Goal: Find specific page/section: Find specific page/section

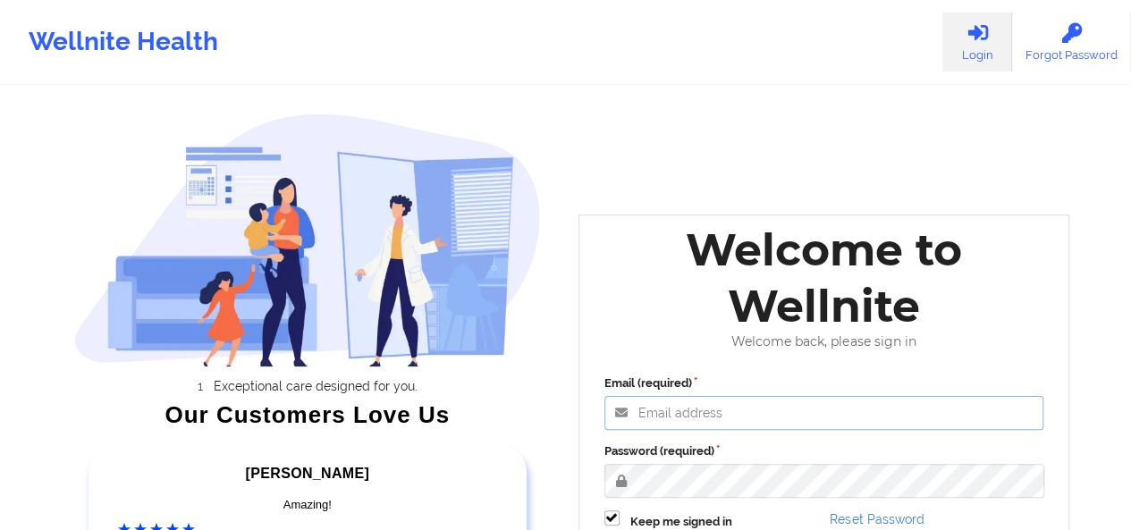
click at [719, 425] on input "Email (required)" at bounding box center [824, 413] width 440 height 34
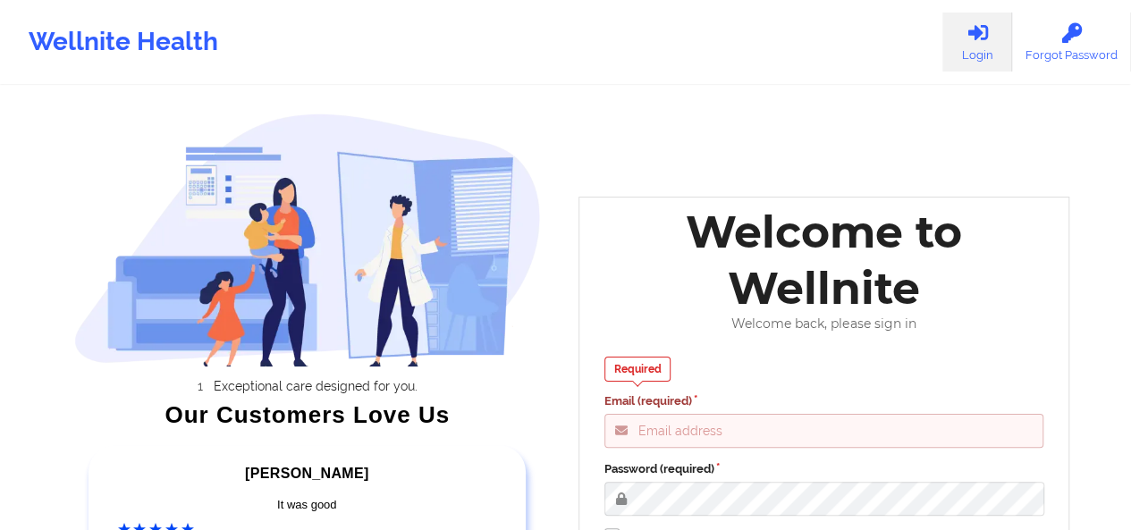
type input "[PERSON_NAME][EMAIL_ADDRESS][DOMAIN_NAME]"
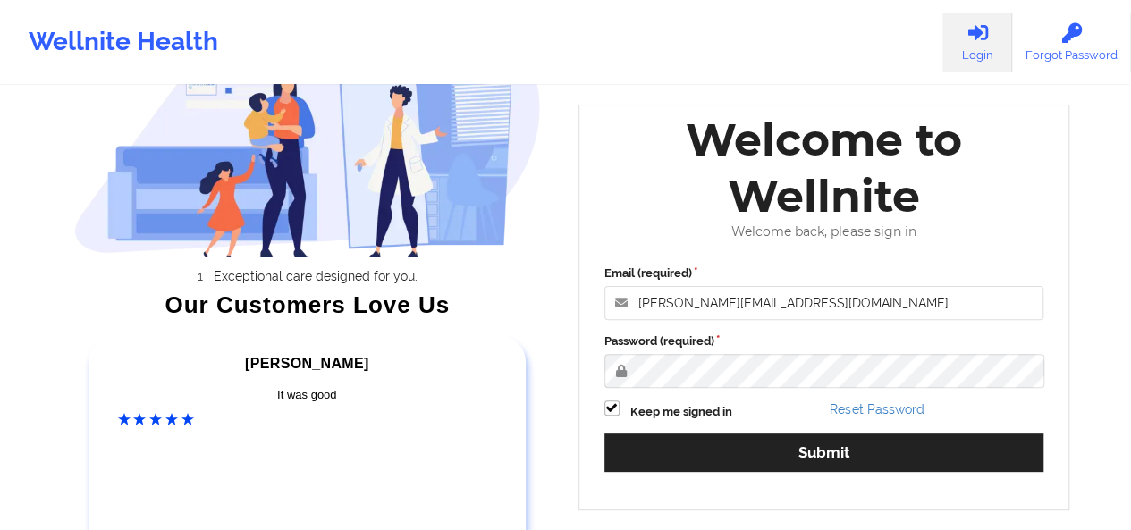
scroll to position [154, 0]
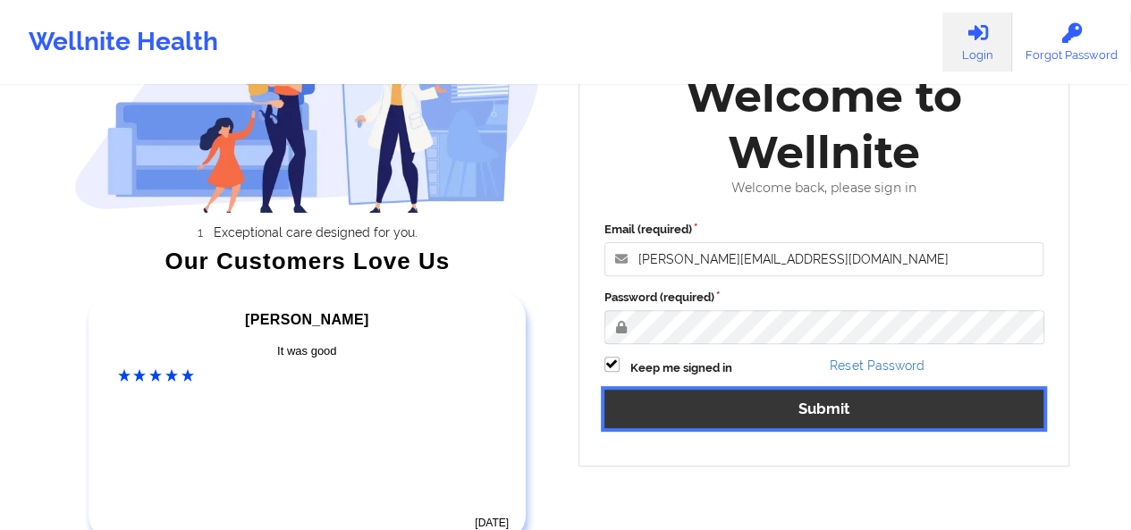
click at [891, 401] on button "Submit" at bounding box center [824, 409] width 440 height 38
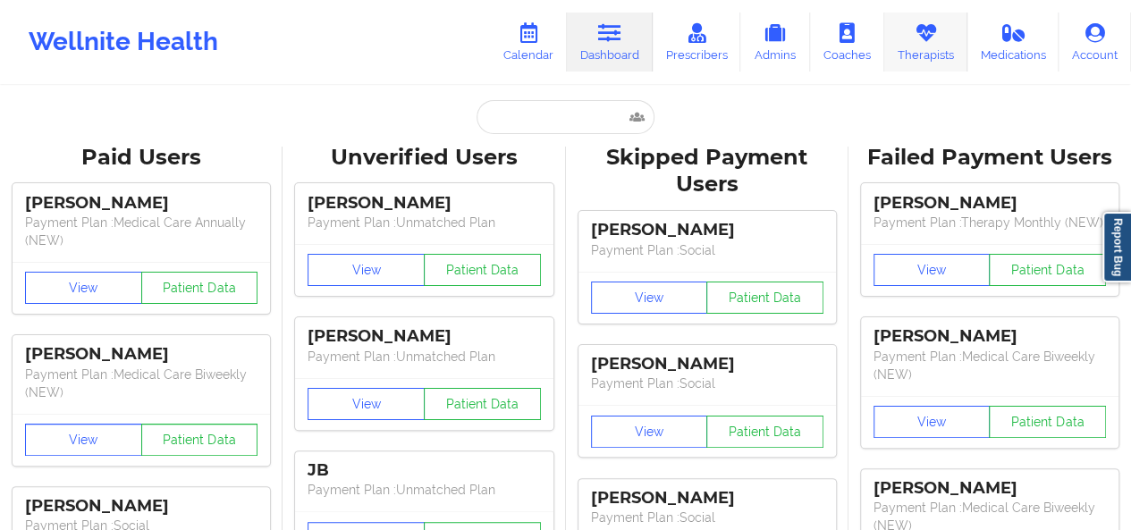
click at [926, 46] on link "Therapists" at bounding box center [925, 42] width 83 height 59
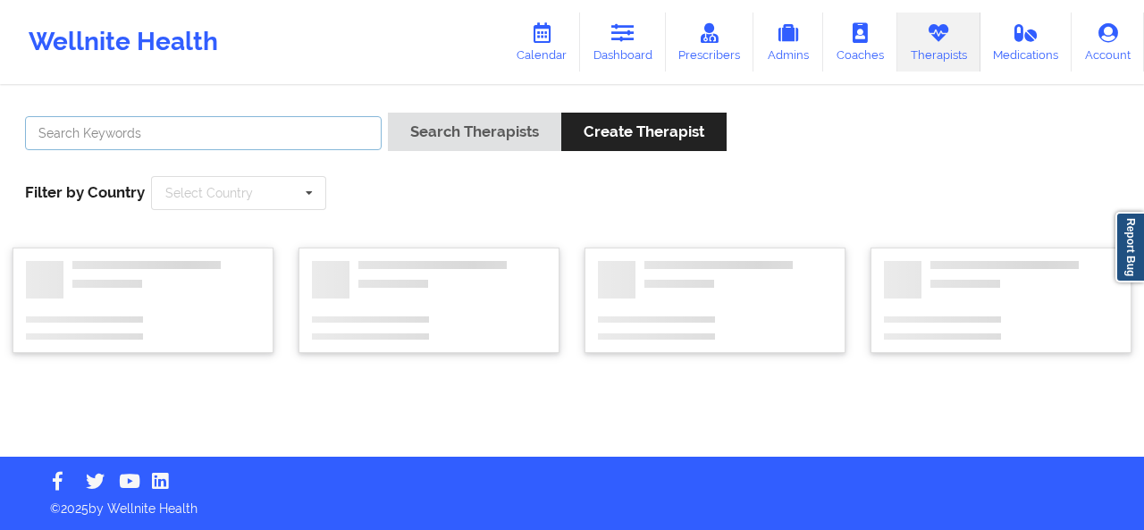
click at [274, 145] on input "text" at bounding box center [203, 133] width 357 height 34
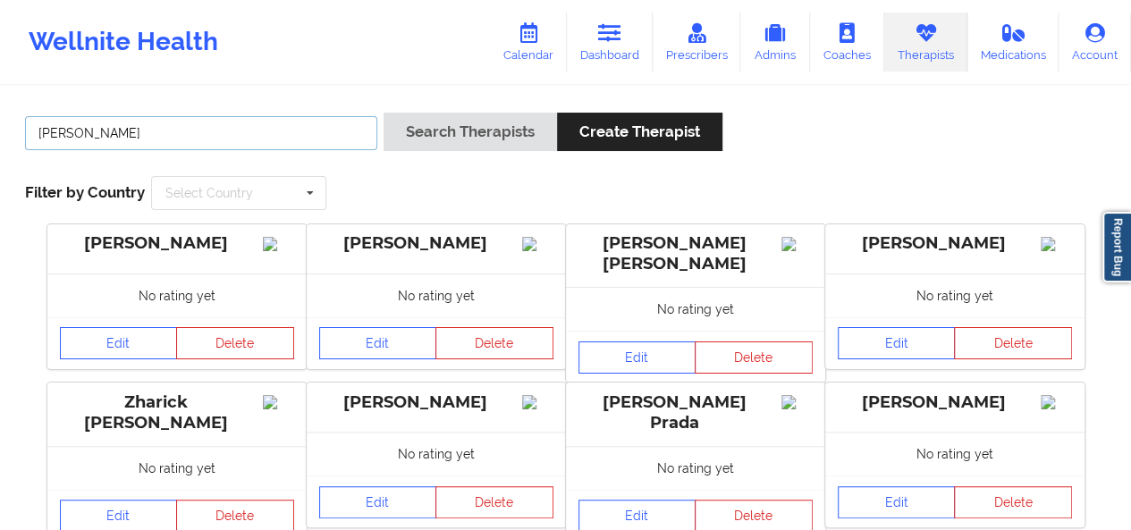
type input "[PERSON_NAME]"
click at [384, 113] on button "Search Therapists" at bounding box center [470, 132] width 173 height 38
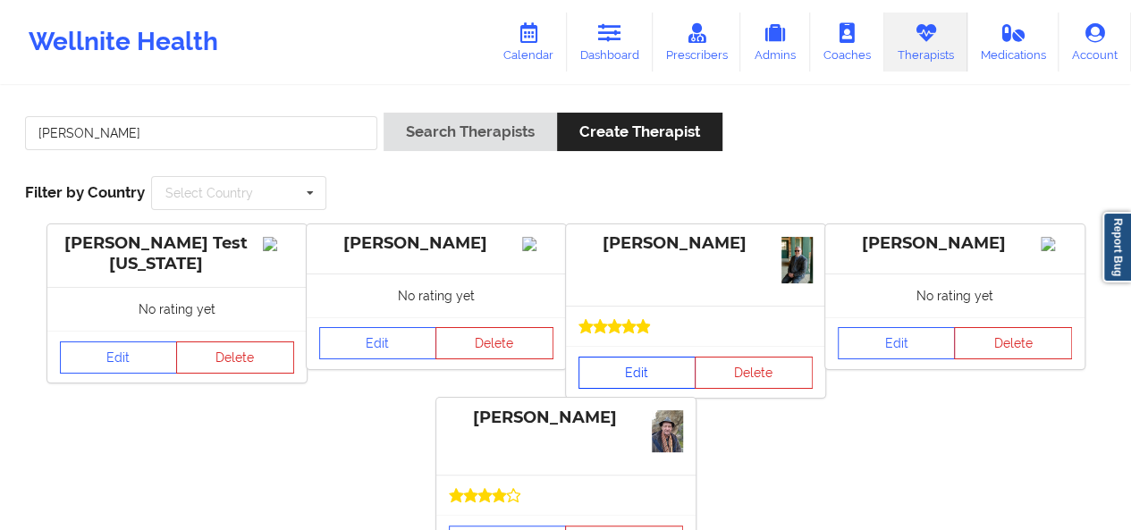
click at [653, 371] on link "Edit" at bounding box center [637, 373] width 118 height 32
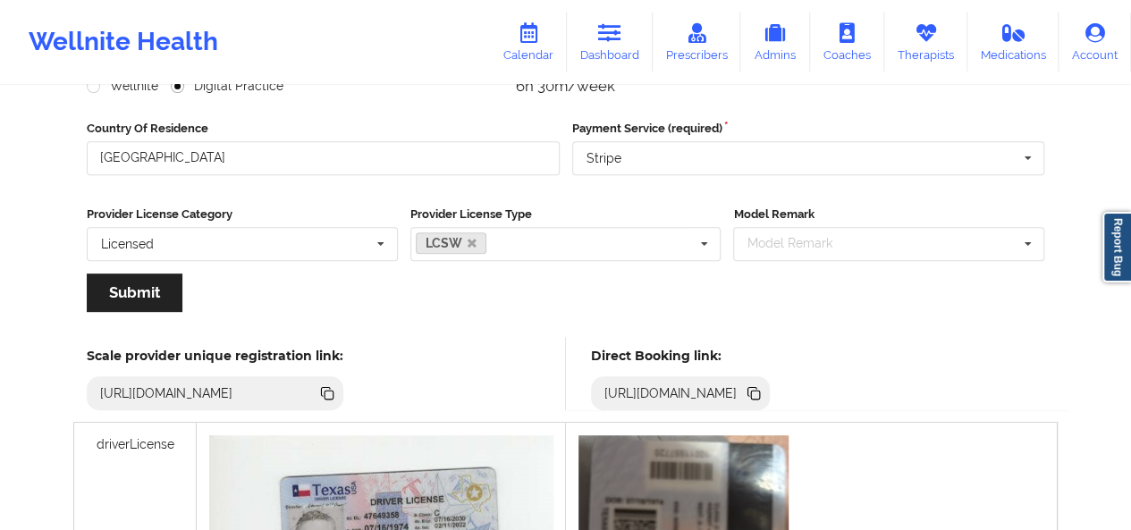
scroll to position [300, 0]
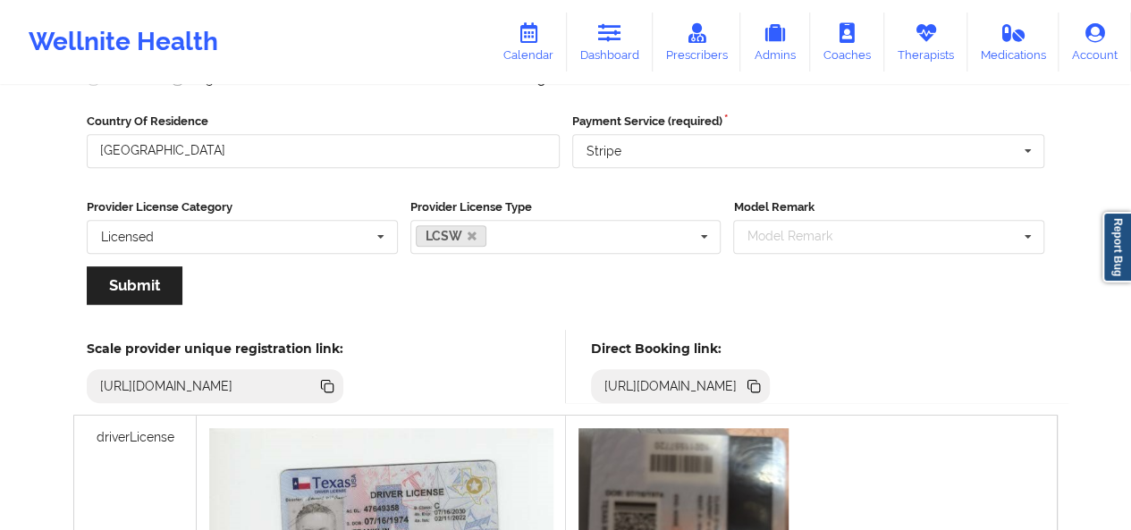
click at [760, 384] on icon at bounding box center [755, 388] width 9 height 9
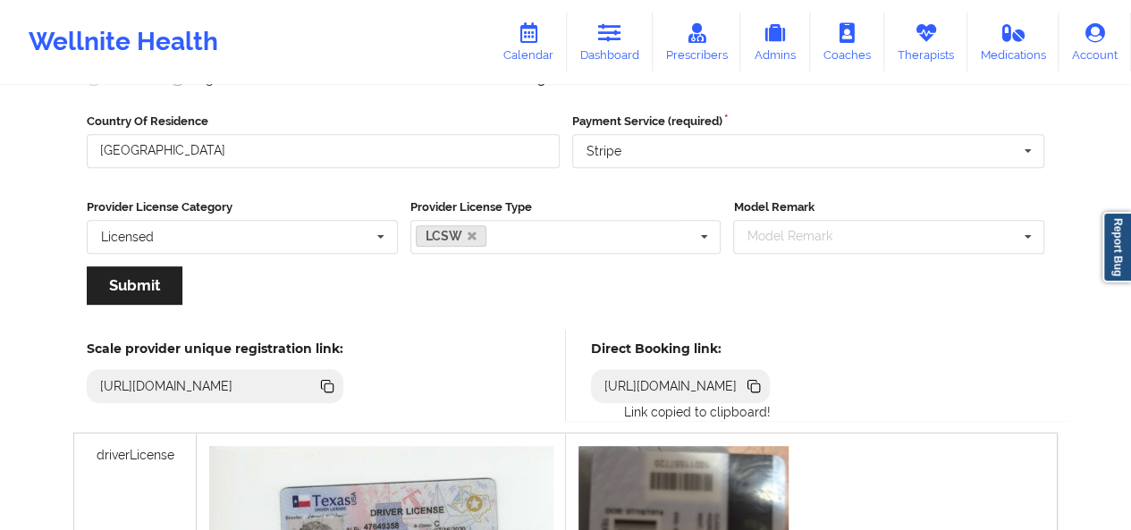
click at [760, 384] on icon at bounding box center [755, 388] width 9 height 9
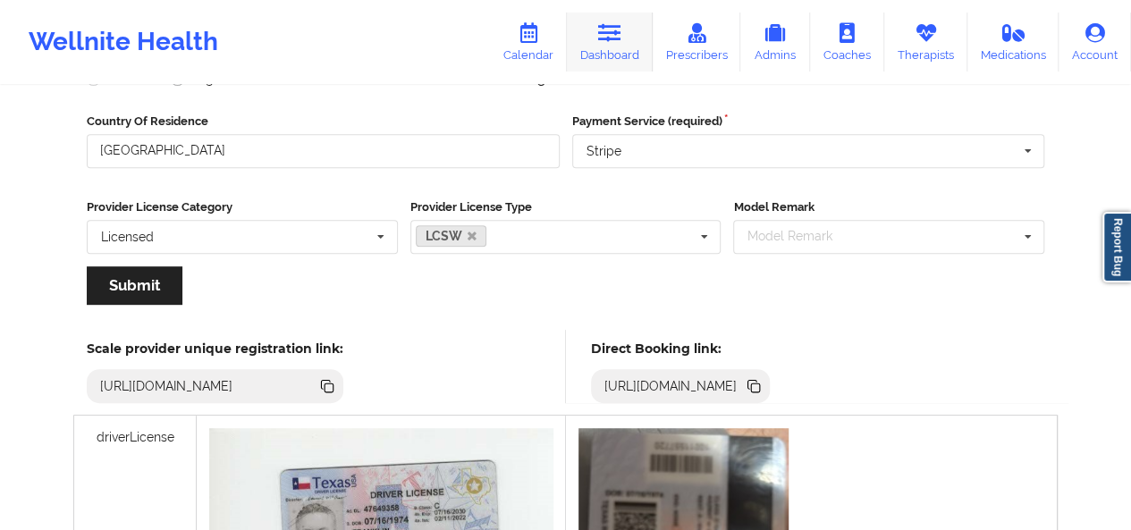
click at [612, 40] on icon at bounding box center [609, 33] width 23 height 20
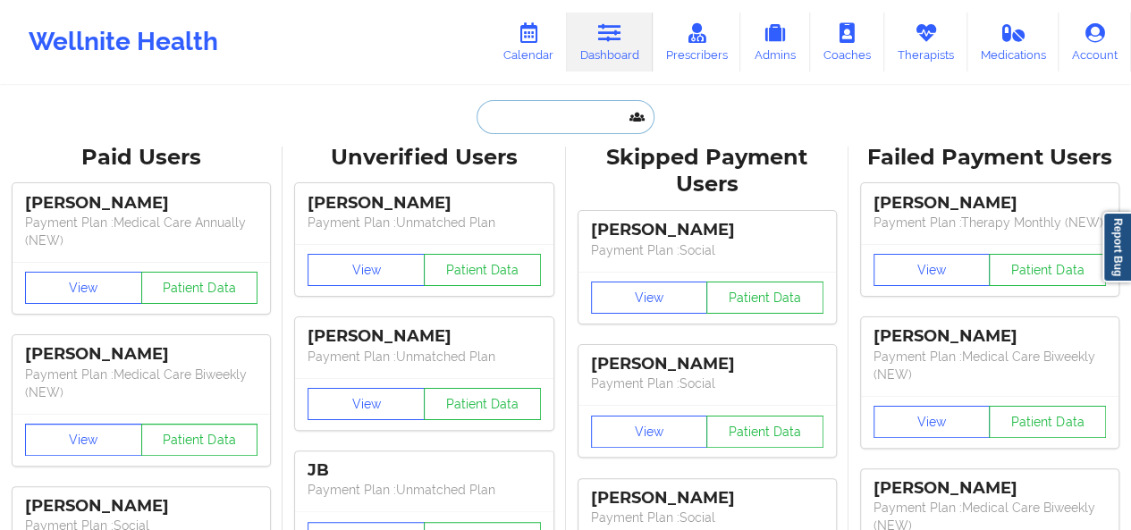
click at [516, 117] on input "text" at bounding box center [565, 117] width 177 height 34
paste input "[EMAIL_ADDRESS][DOMAIN_NAME]"
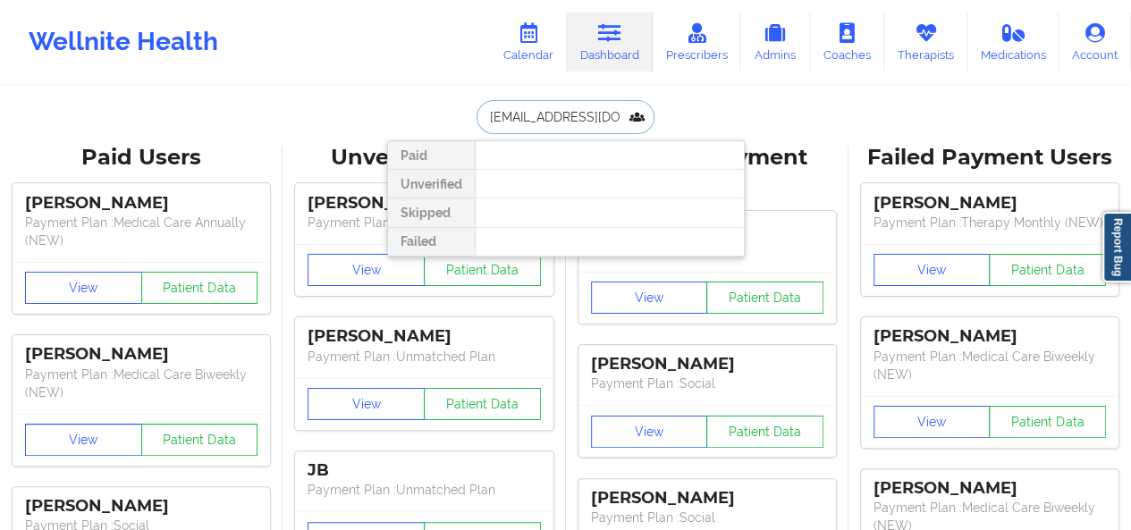
scroll to position [0, 26]
type input "[EMAIL_ADDRESS][DOMAIN_NAME]"
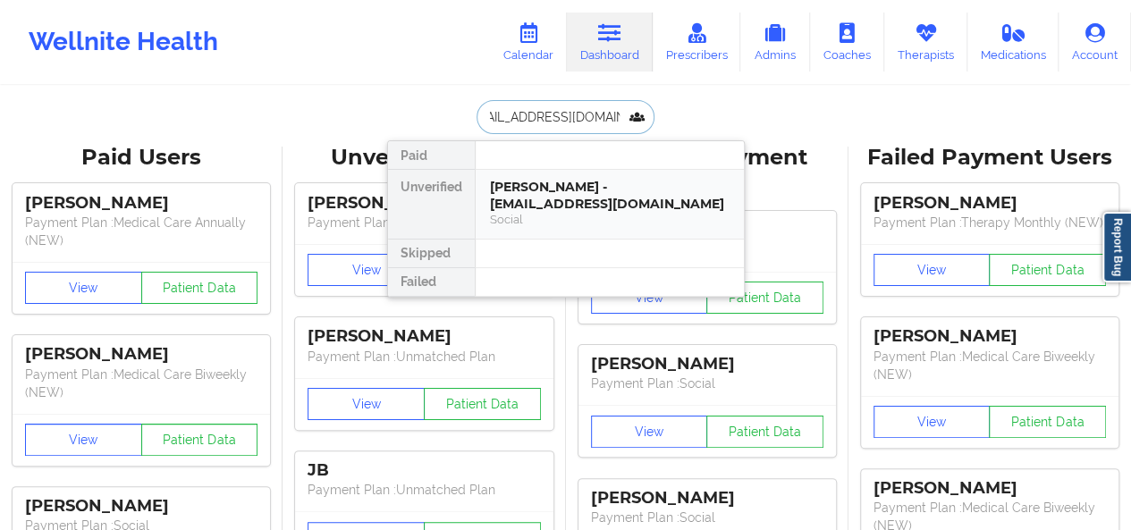
click at [579, 208] on div "[PERSON_NAME] - [EMAIL_ADDRESS][DOMAIN_NAME]" at bounding box center [610, 195] width 240 height 33
